Goal: Use online tool/utility: Utilize a website feature to perform a specific function

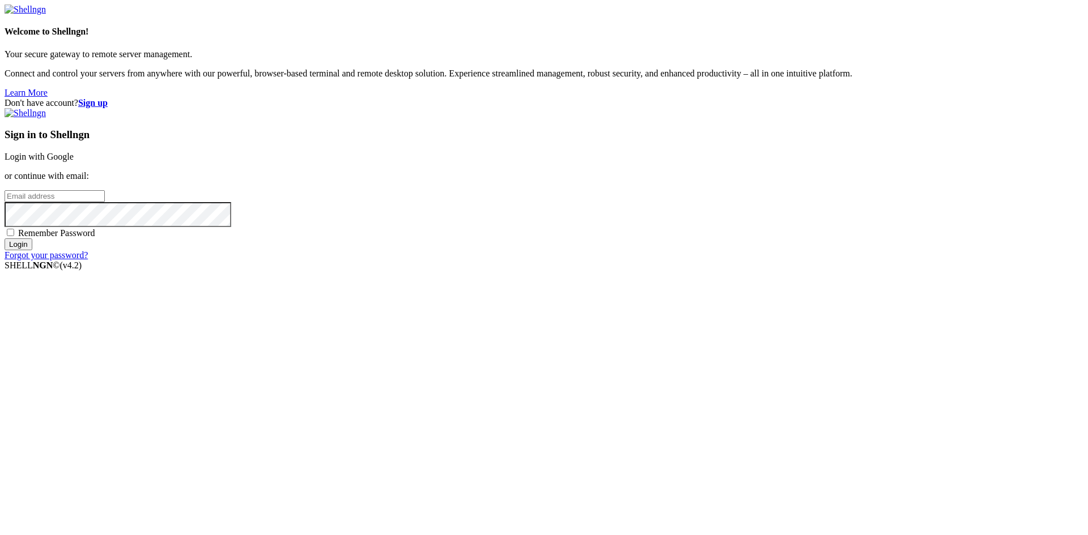
type input "[PERSON_NAME][EMAIL_ADDRESS][DOMAIN_NAME]"
click at [32, 250] on input "Login" at bounding box center [19, 244] width 28 height 12
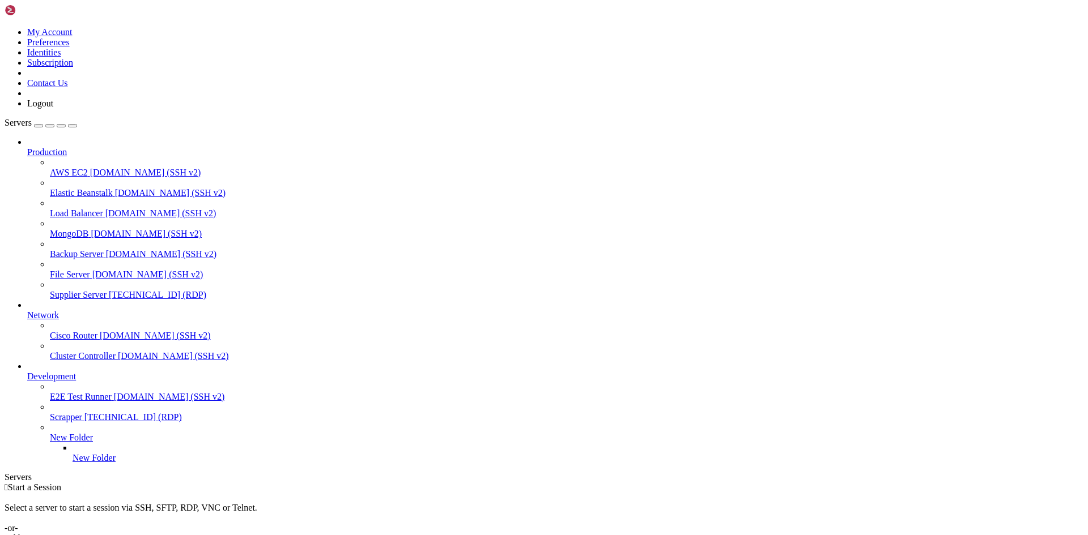
click at [83, 290] on link "Supplier Server [TECHNICAL_ID] (RDP)" at bounding box center [566, 295] width 1033 height 10
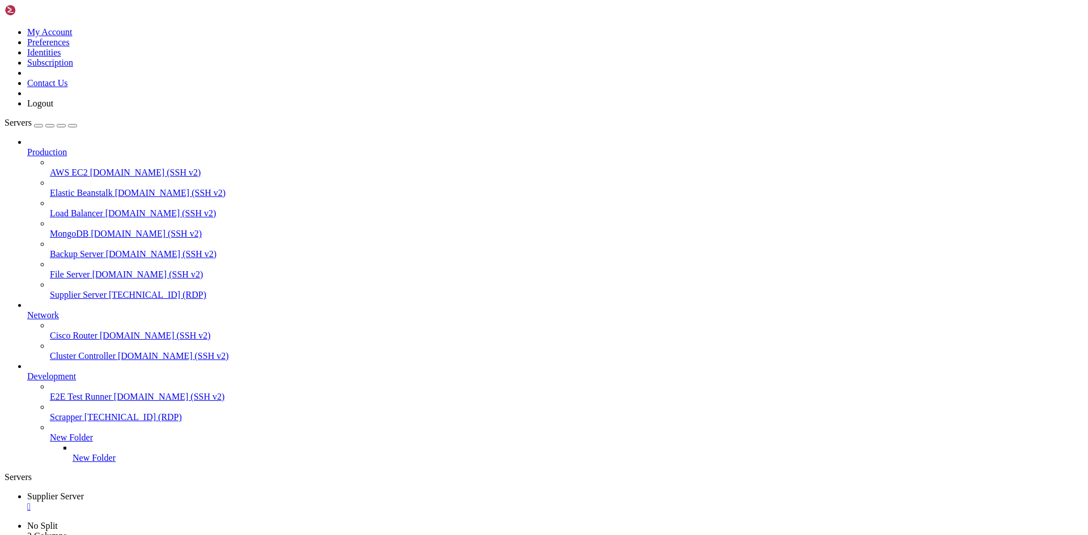
drag, startPoint x: 949, startPoint y: 689, endPoint x: 949, endPoint y: 726, distance: 36.8
drag, startPoint x: 949, startPoint y: 726, endPoint x: 949, endPoint y: 771, distance: 45.3
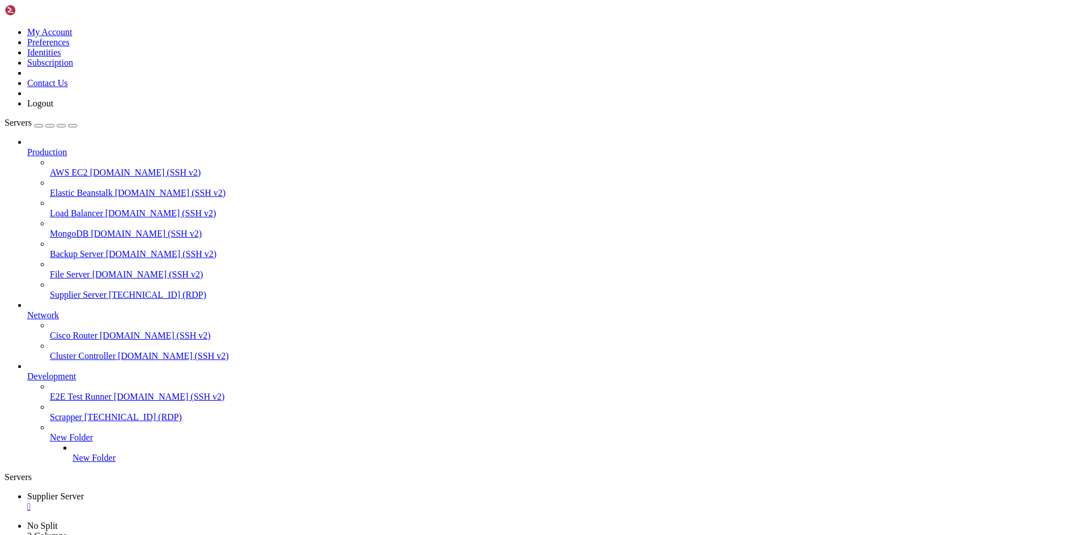
drag, startPoint x: 325, startPoint y: 784, endPoint x: 266, endPoint y: 784, distance: 58.3
